Goal: Communication & Community: Answer question/provide support

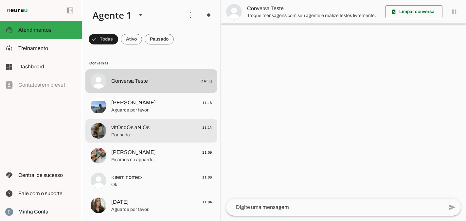
click at [112, 131] on span "vItOr dOs aNjOs" at bounding box center [130, 128] width 38 height 8
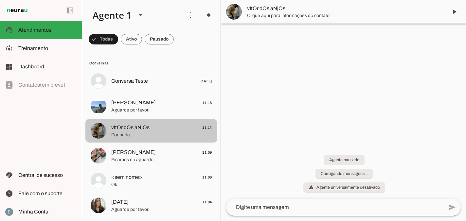
scroll to position [347, 0]
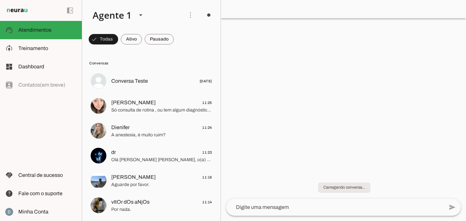
click at [325, 129] on div at bounding box center [343, 110] width 245 height 221
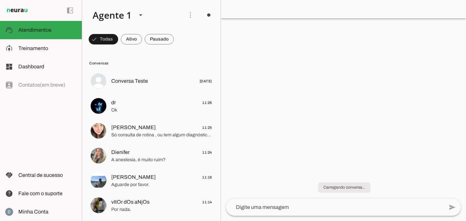
click at [275, 110] on div at bounding box center [343, 110] width 245 height 221
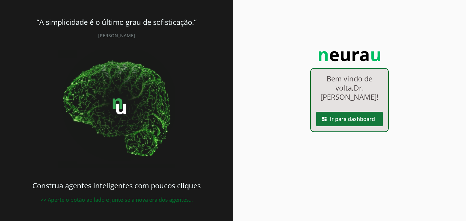
click at [359, 119] on span at bounding box center [349, 119] width 67 height 16
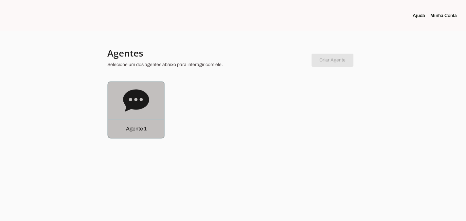
click at [142, 126] on p "Agente 1" at bounding box center [136, 129] width 21 height 8
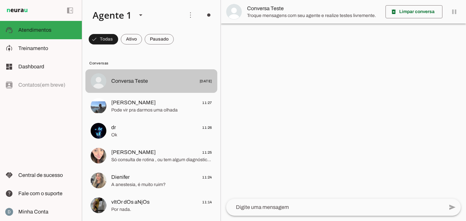
click at [162, 78] on span "Conversa Teste [DATE]" at bounding box center [161, 81] width 101 height 8
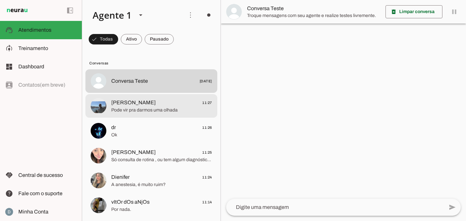
click at [137, 105] on span "[PERSON_NAME]" at bounding box center [133, 103] width 44 height 8
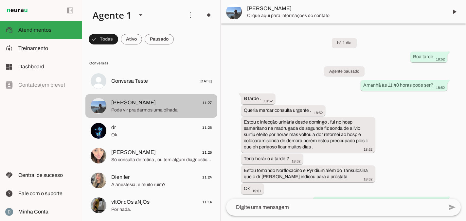
scroll to position [310, 0]
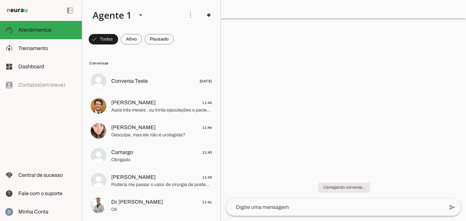
click at [296, 114] on div at bounding box center [343, 110] width 245 height 221
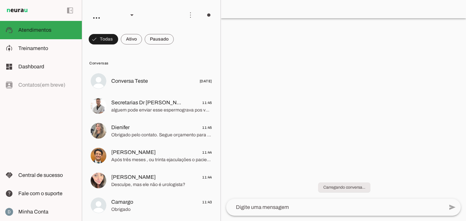
click at [333, 150] on div at bounding box center [343, 110] width 245 height 221
click at [340, 192] on div "Carregando conversa..." at bounding box center [343, 183] width 245 height 31
click at [0, 0] on slot "Carregando conversa..." at bounding box center [0, 0] width 0 height 0
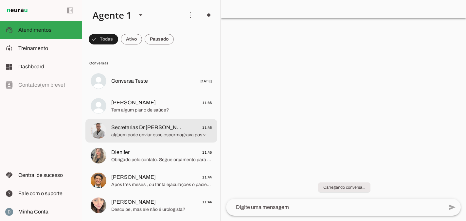
click at [129, 131] on span "Secretarias Dr [PERSON_NAME]" at bounding box center [147, 128] width 72 height 8
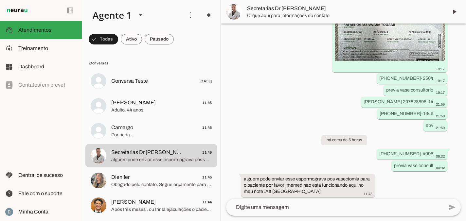
scroll to position [2168, 0]
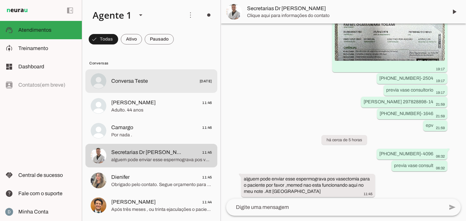
click at [153, 75] on md-item "Conversa Teste [DATE]" at bounding box center [151, 81] width 132 height 24
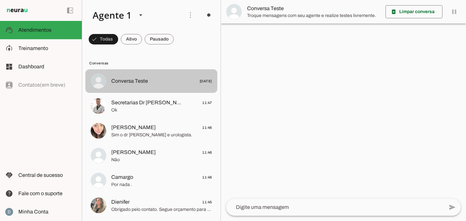
click at [142, 86] on div at bounding box center [161, 81] width 101 height 9
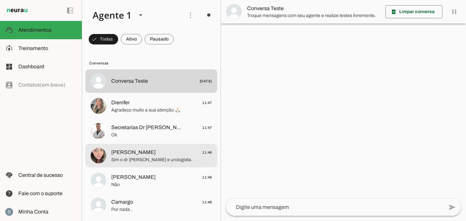
click at [132, 153] on span "[PERSON_NAME]" at bounding box center [133, 152] width 44 height 8
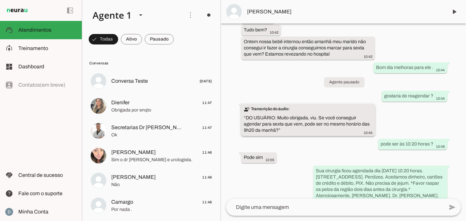
scroll to position [88, 0]
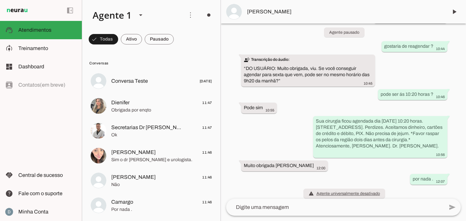
click at [290, 210] on textarea at bounding box center [334, 207] width 217 height 8
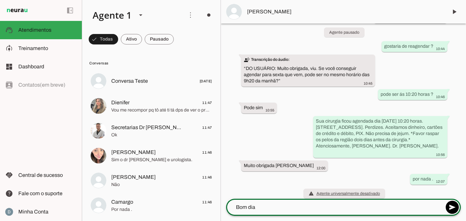
type textarea "Bom dia"
type md-outlined-text-field "Bom dia"
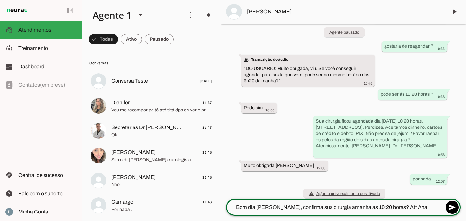
type textarea "Bom dia [PERSON_NAME], confirma sua cirurgia amanha as 10:20 horas? Att Ana"
type md-outlined-text-field "Bom dia [PERSON_NAME], confirma sua cirurgia amanha as 10:20 horas? Att Ana"
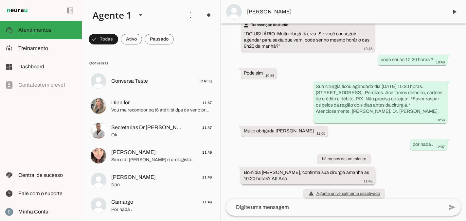
drag, startPoint x: 243, startPoint y: 164, endPoint x: 294, endPoint y: 177, distance: 52.1
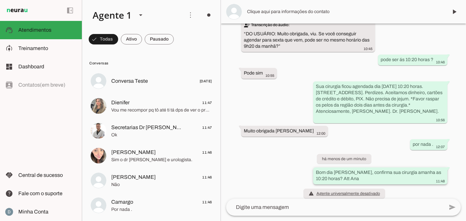
drag, startPoint x: 316, startPoint y: 165, endPoint x: 361, endPoint y: 173, distance: 46.1
click at [361, 173] on div "Bom dia Fabiano, confirma sua cirurgia amanha as 10:20 horas? Att Ana 11:48" at bounding box center [380, 176] width 129 height 14
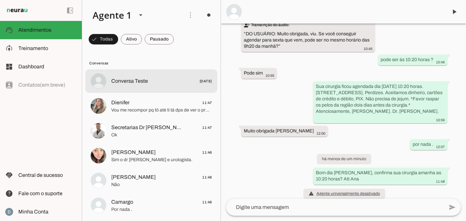
click at [131, 73] on md-item "Conversa Teste 23/07/2025" at bounding box center [151, 81] width 132 height 24
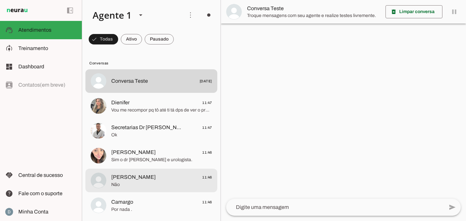
click at [129, 178] on span "[PERSON_NAME]" at bounding box center [133, 177] width 44 height 8
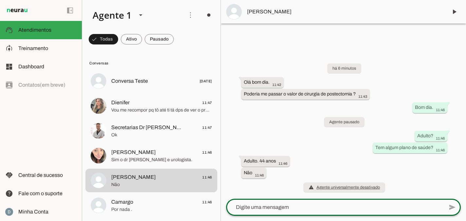
click at [260, 206] on textarea at bounding box center [334, 207] width 217 height 8
type textarea "s"
type textarea "Orçamento para postectomia (fimose): - Cirurgia: 1.800,00 - Consulta: 450,00 Va…"
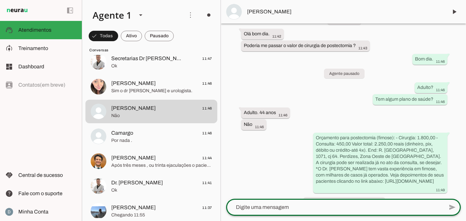
scroll to position [31, 0]
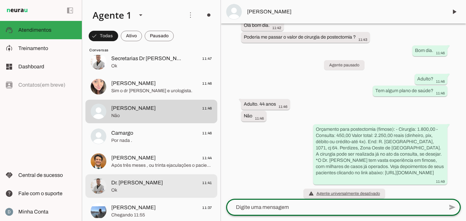
click at [177, 183] on span "Dr. Marcelo Linhares Uro 11:41" at bounding box center [161, 183] width 101 height 8
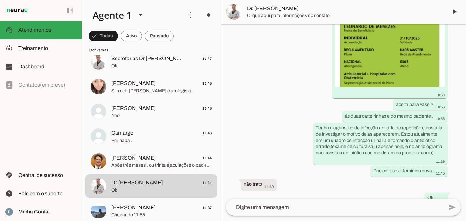
scroll to position [2323, 0]
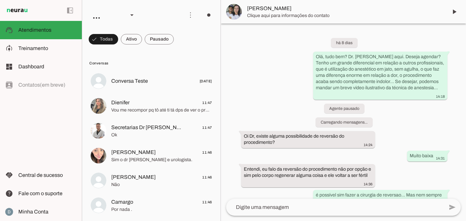
scroll to position [322, 0]
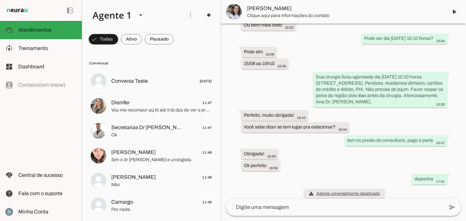
click at [285, 210] on textarea at bounding box center [334, 207] width 217 height 8
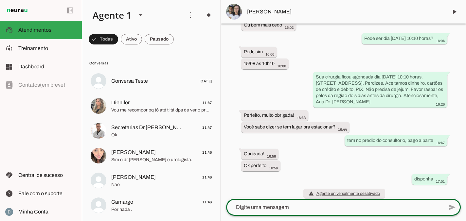
paste textarea "91488-9653"
type textarea "91488-9653"
drag, startPoint x: 266, startPoint y: 204, endPoint x: 234, endPoint y: 203, distance: 32.7
click at [234, 203] on textarea "91488-9653" at bounding box center [334, 207] width 217 height 8
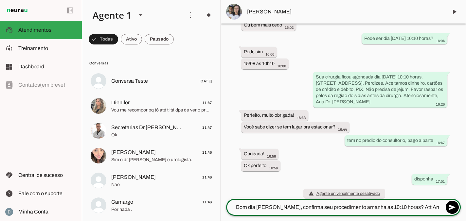
type textarea "Bom dia [PERSON_NAME], confirma seu procedimento amanha as 10:10 horas? Att Ana"
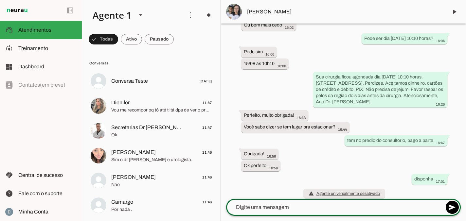
scroll to position [356, 0]
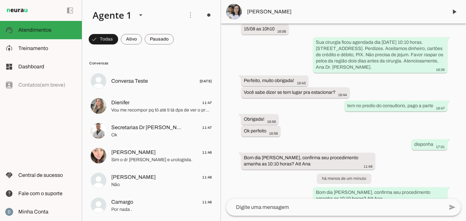
drag, startPoint x: 243, startPoint y: 165, endPoint x: 282, endPoint y: 171, distance: 39.8
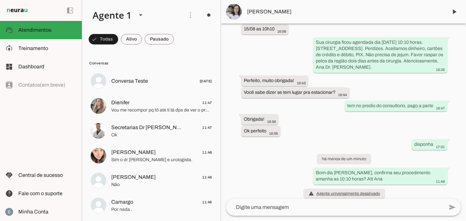
scroll to position [0, 0]
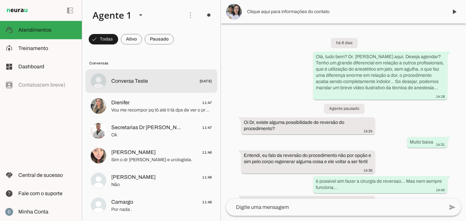
click at [142, 77] on span "Conversa Teste 23/07/2025" at bounding box center [161, 81] width 101 height 8
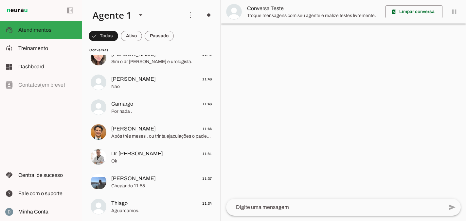
scroll to position [85, 0]
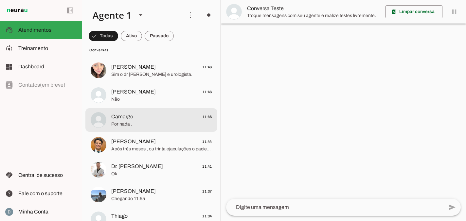
click at [153, 116] on span "Camargo 11:46" at bounding box center [161, 117] width 101 height 8
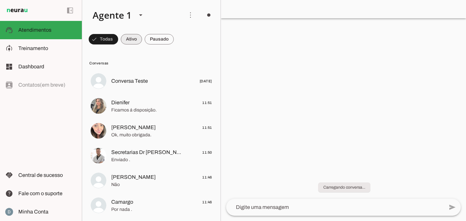
click at [118, 37] on span at bounding box center [103, 39] width 29 height 16
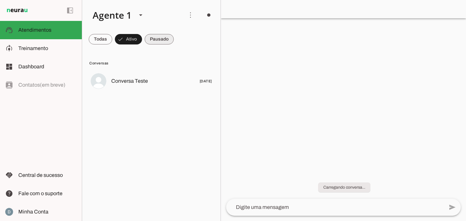
click at [112, 39] on span at bounding box center [101, 39] width 24 height 16
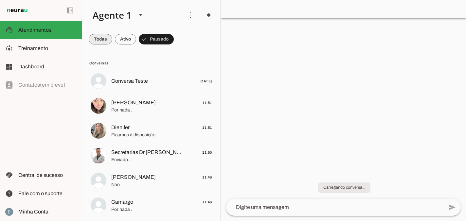
click at [103, 37] on span at bounding box center [101, 39] width 24 height 16
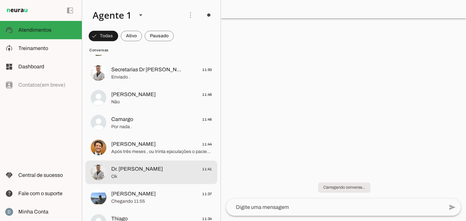
scroll to position [88, 0]
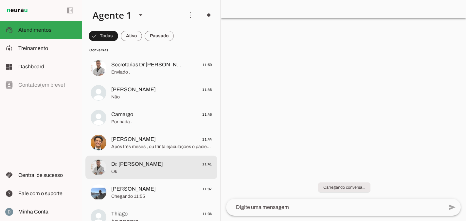
click at [125, 169] on span "Ok" at bounding box center [161, 171] width 101 height 7
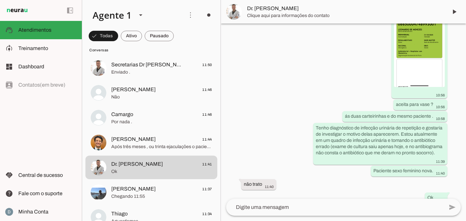
scroll to position [2323, 0]
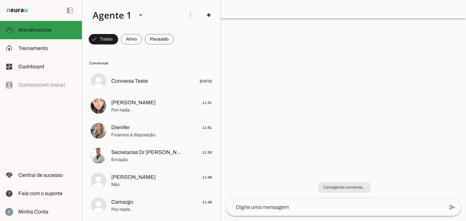
click at [29, 30] on span "Atendimentos" at bounding box center [34, 30] width 33 height 6
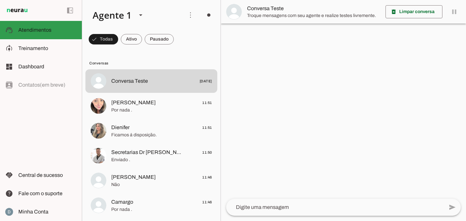
click at [29, 30] on span "Atendimentos" at bounding box center [34, 30] width 33 height 6
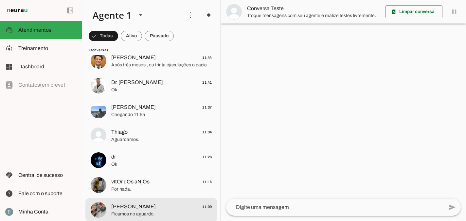
scroll to position [168, 0]
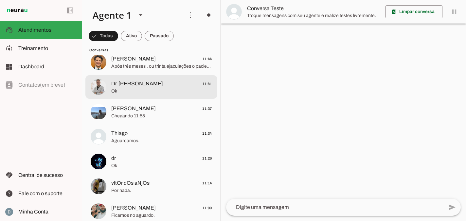
click at [163, 85] on span "Dr. [PERSON_NAME]" at bounding box center [137, 84] width 52 height 8
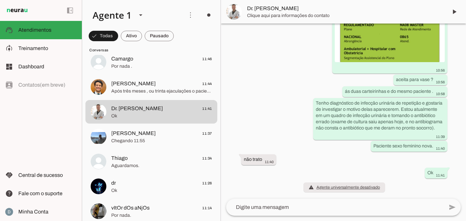
scroll to position [2323, 0]
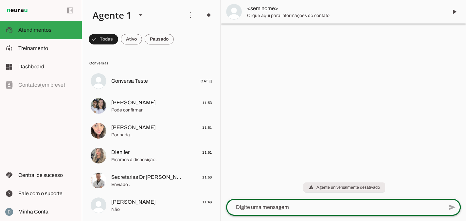
click at [259, 202] on div at bounding box center [334, 207] width 217 height 17
type textarea "Teste"
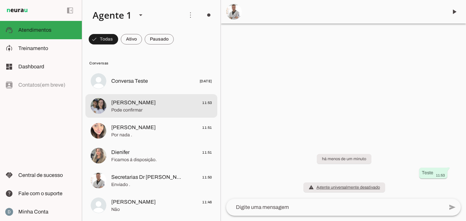
click at [149, 111] on span "Pode confirmar" at bounding box center [161, 110] width 101 height 7
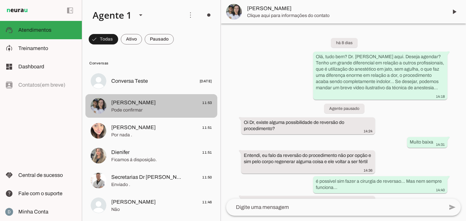
scroll to position [381, 0]
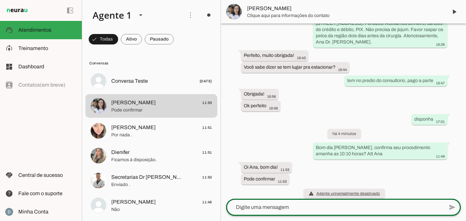
click at [299, 213] on div at bounding box center [334, 207] width 217 height 17
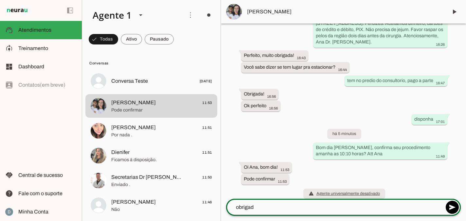
type textarea "obrigada"
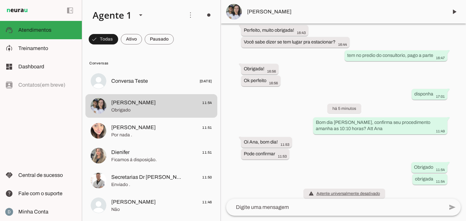
scroll to position [0, 0]
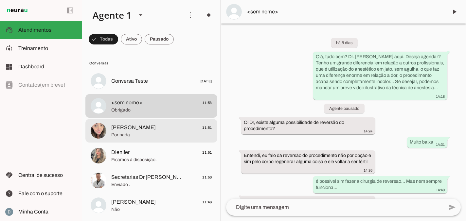
click at [136, 129] on span "Fernanda 11:51" at bounding box center [161, 128] width 101 height 8
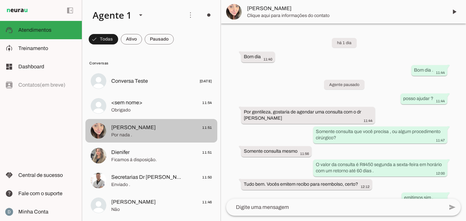
scroll to position [372, 0]
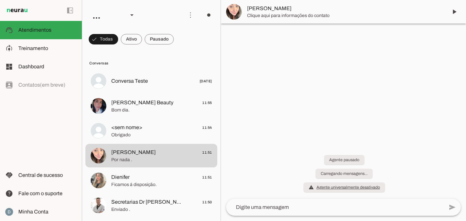
scroll to position [372, 0]
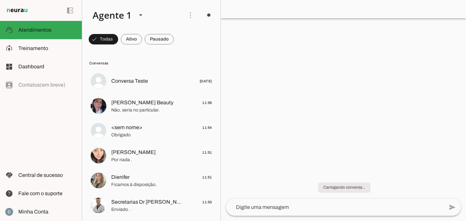
click at [297, 207] on textarea at bounding box center [334, 207] width 217 height 8
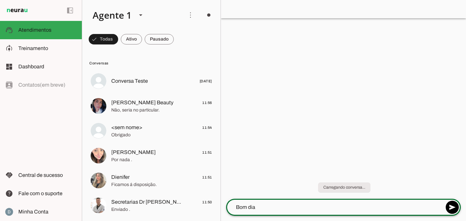
type textarea "Bom dia"
type md-outlined-text-field "Bom dia"
type textarea "Bom dia [PERSON_NAME], confirma seu procedimento amanha as"
type md-outlined-text-field "Bom dia [PERSON_NAME], confirma seu procedimento amanha as"
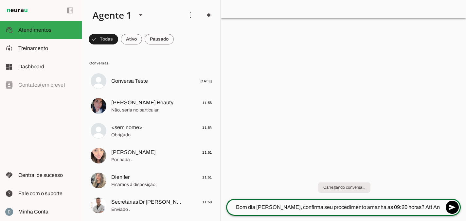
type textarea "Bom dia [PERSON_NAME], confirma seu procedimento amanha as 09:20 horas? Att Ana"
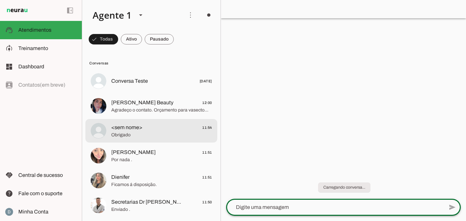
click at [170, 133] on span "Obrigado" at bounding box center [161, 135] width 101 height 7
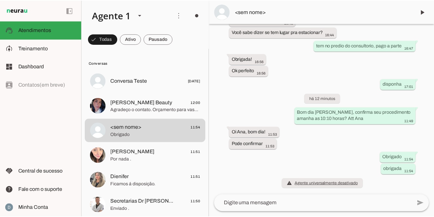
scroll to position [425, 0]
